Goal: Transaction & Acquisition: Purchase product/service

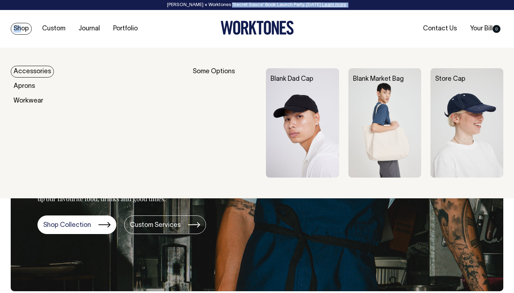
drag, startPoint x: 135, startPoint y: 7, endPoint x: 20, endPoint y: 34, distance: 118.4
click at [20, 34] on header "Rosheen Kaul × Worktones ‘Secret Sauce’ Book Launch Party, 10 September. Learn …" at bounding box center [257, 24] width 514 height 48
click at [302, 143] on img at bounding box center [302, 122] width 73 height 109
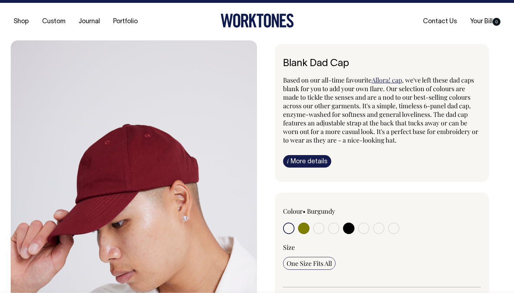
scroll to position [70, 0]
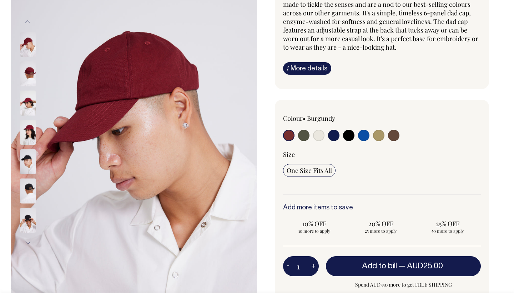
scroll to position [100, 0]
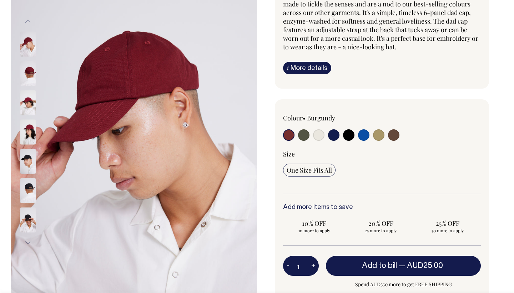
click at [318, 135] on input "radio" at bounding box center [318, 134] width 11 height 11
radio input "true"
select select "Natural"
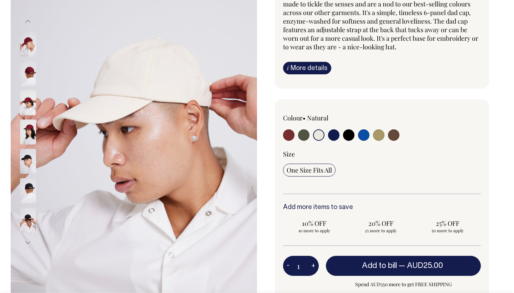
click at [303, 135] on input "radio" at bounding box center [303, 134] width 11 height 11
radio input "true"
select select "Olive"
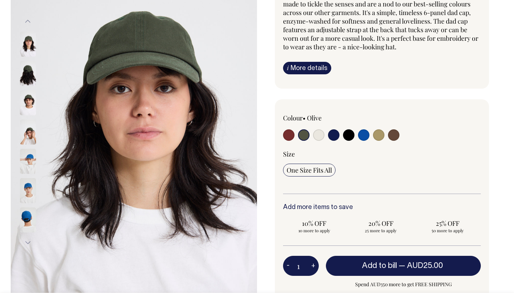
click at [27, 243] on button "Next" at bounding box center [28, 243] width 11 height 16
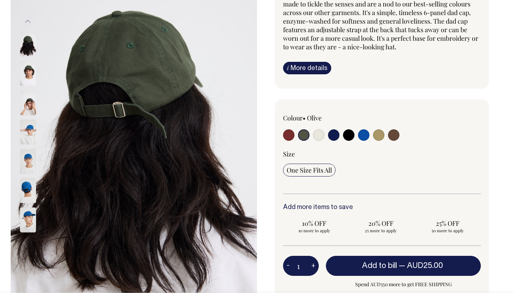
click at [27, 243] on button "Next" at bounding box center [28, 243] width 11 height 16
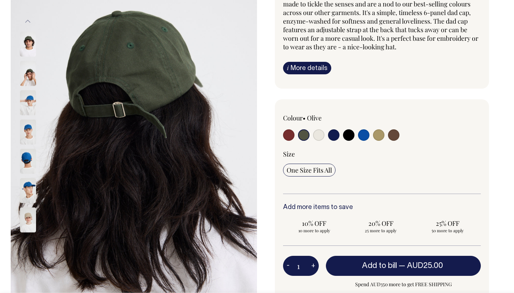
click at [27, 243] on button "Next" at bounding box center [28, 243] width 11 height 16
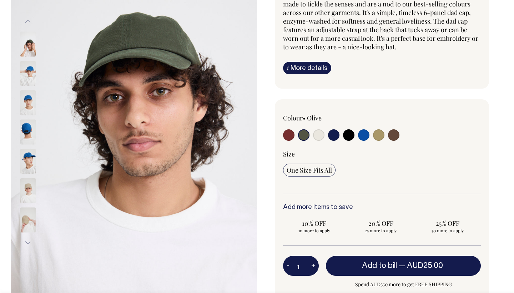
click at [27, 243] on button "Next" at bounding box center [28, 243] width 11 height 16
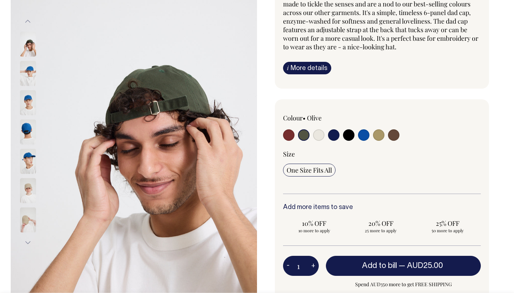
click at [27, 243] on button "Next" at bounding box center [28, 243] width 11 height 16
click at [384, 138] on label at bounding box center [378, 135] width 11 height 13
click at [384, 138] on input "radio" at bounding box center [378, 134] width 11 height 11
radio input "true"
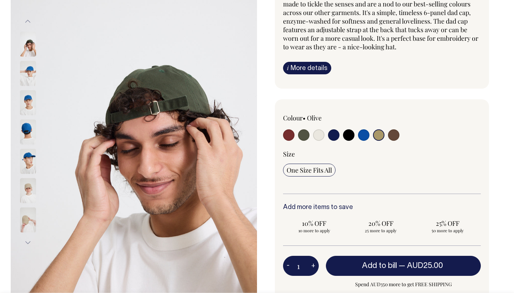
select select "Washed Khaki"
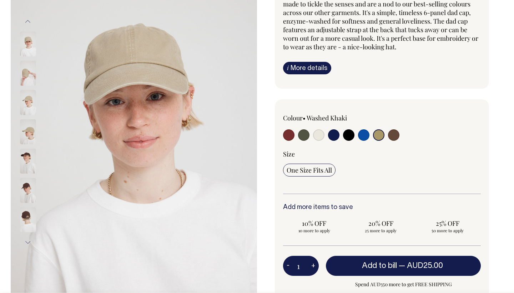
click at [388, 134] on div at bounding box center [422, 126] width 119 height 24
click at [390, 133] on input "radio" at bounding box center [393, 134] width 11 height 11
radio input "true"
select select "Espresso"
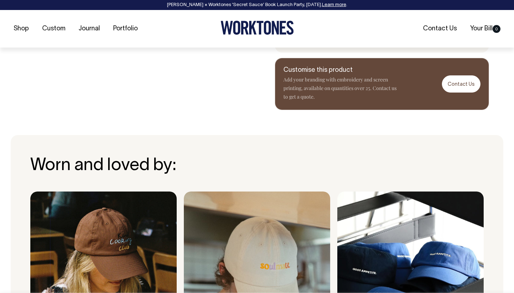
click at [317, 3] on div "[PERSON_NAME] × Worktones ‘Secret Sauce’ Book Launch Party, [DATE]. Learn more ." at bounding box center [257, 5] width 500 height 5
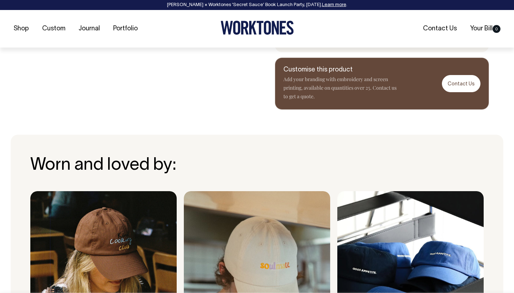
scroll to position [405, 0]
